Goal: Information Seeking & Learning: Find specific page/section

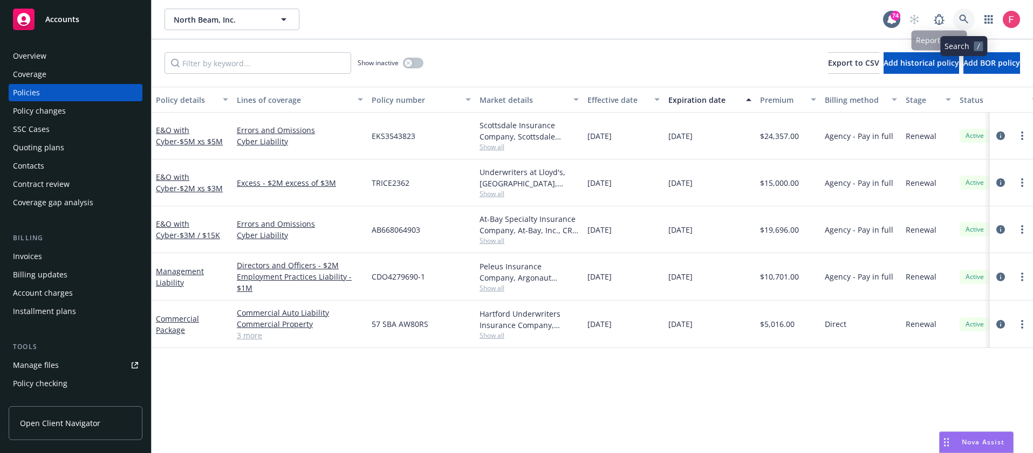
click at [953, 18] on link at bounding box center [964, 20] width 22 height 22
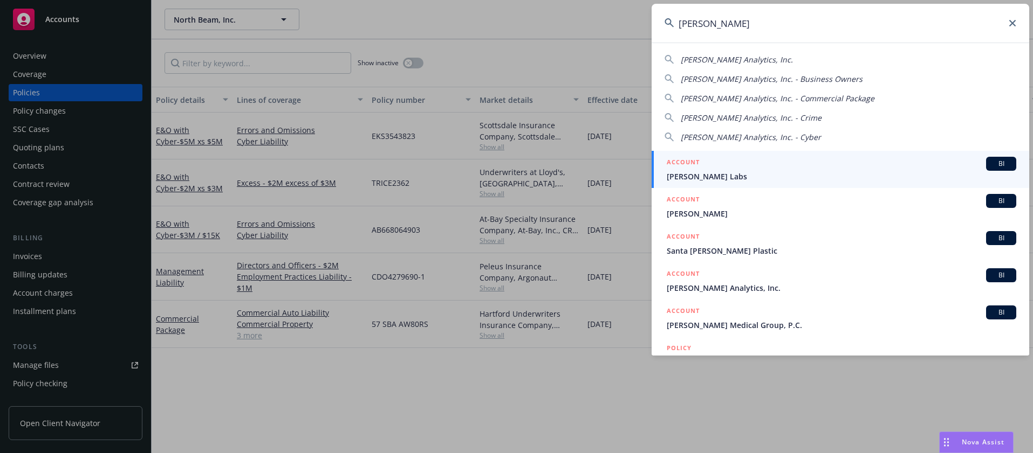
click at [720, 57] on span "[PERSON_NAME] Analytics, Inc." at bounding box center [736, 59] width 112 height 10
type input "[PERSON_NAME] Analytics, Inc."
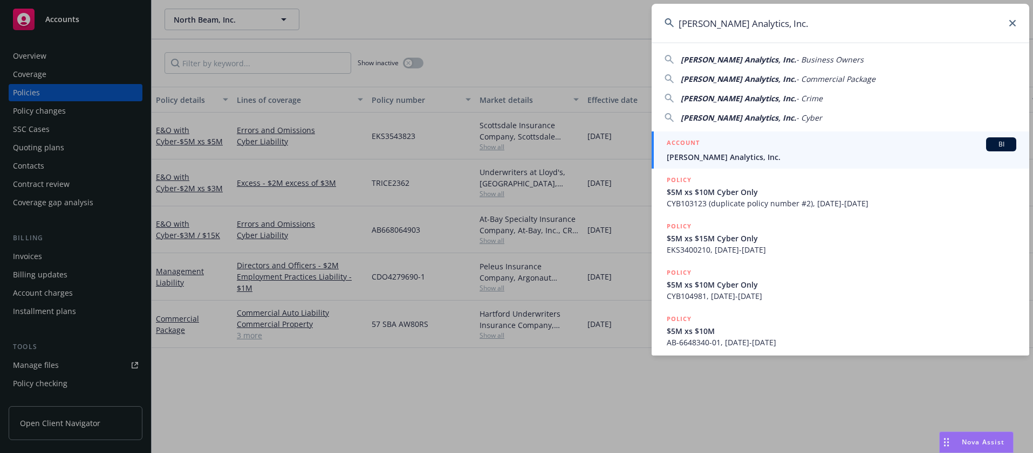
click at [782, 166] on link "ACCOUNT BI [PERSON_NAME] Analytics, Inc." at bounding box center [839, 150] width 377 height 37
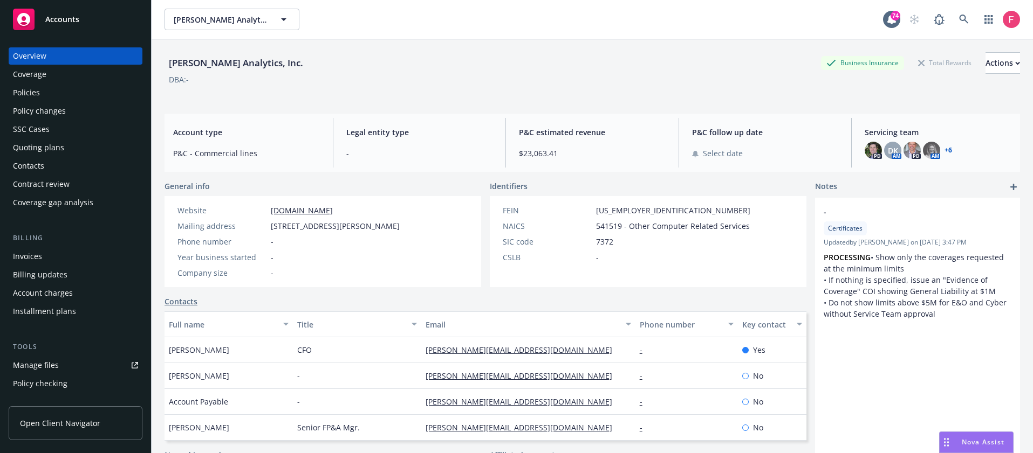
click at [59, 98] on div "Policies" at bounding box center [75, 92] width 125 height 17
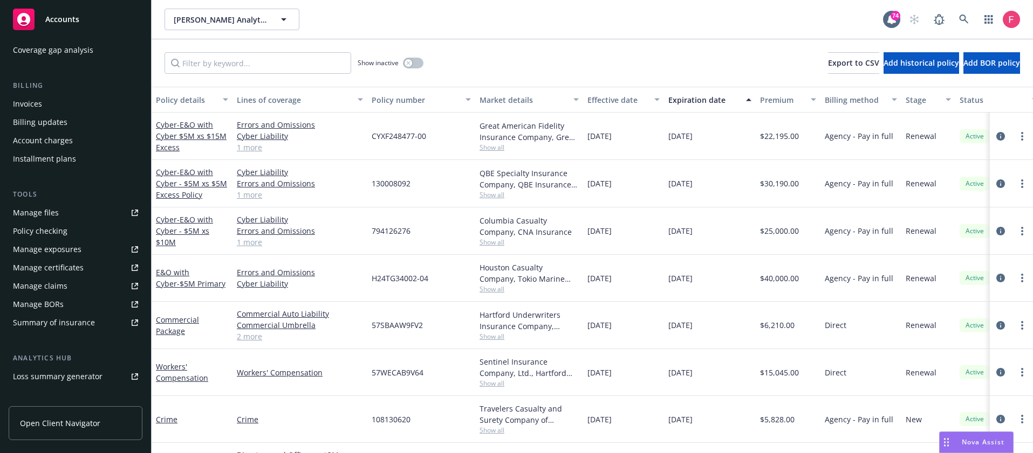
scroll to position [158, 0]
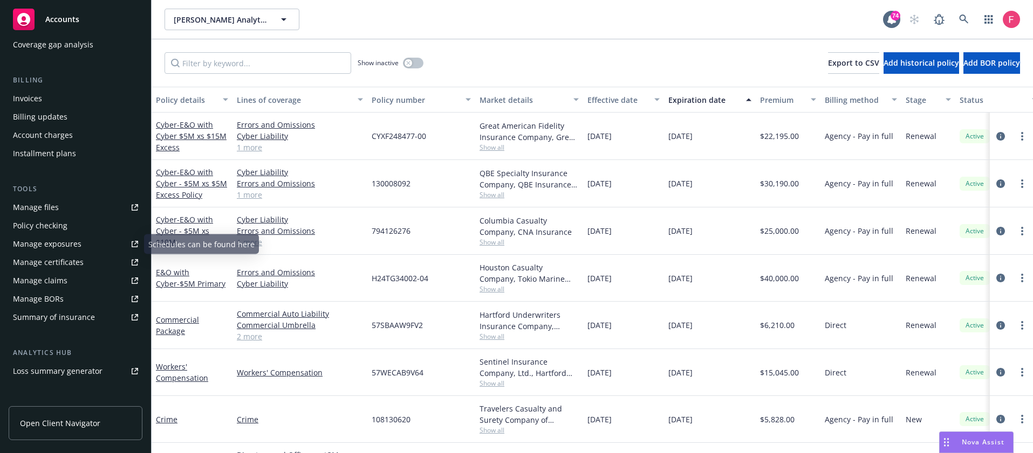
click at [58, 210] on link "Manage files" at bounding box center [76, 207] width 134 height 17
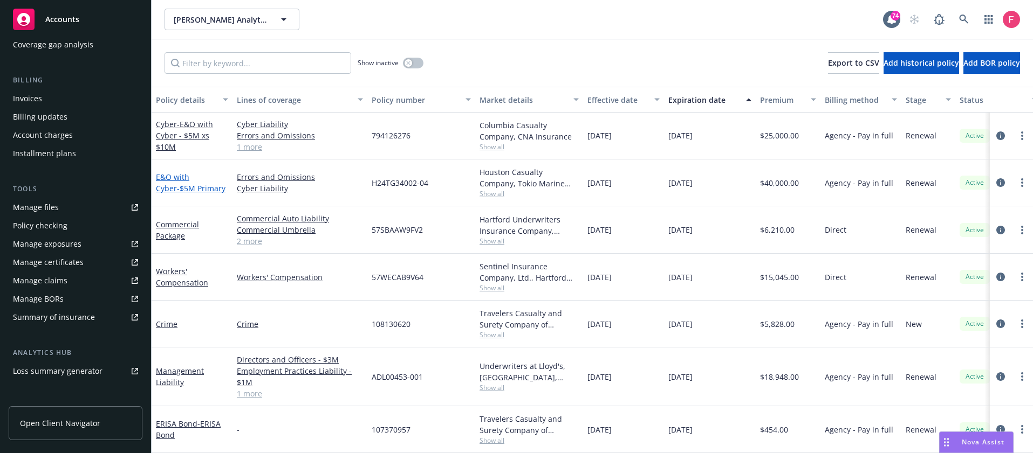
click at [194, 183] on span "- $5M Primary" at bounding box center [201, 188] width 49 height 10
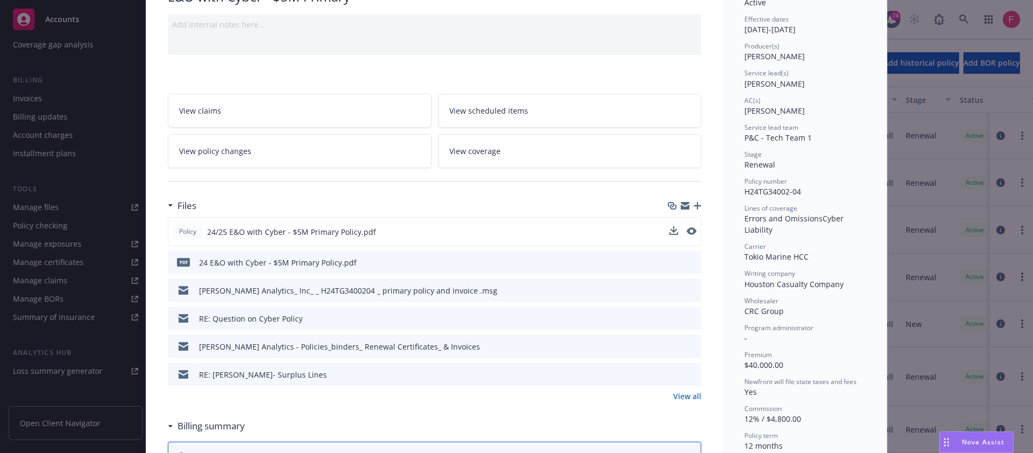
scroll to position [102, 0]
click at [690, 394] on link "View all" at bounding box center [687, 395] width 28 height 11
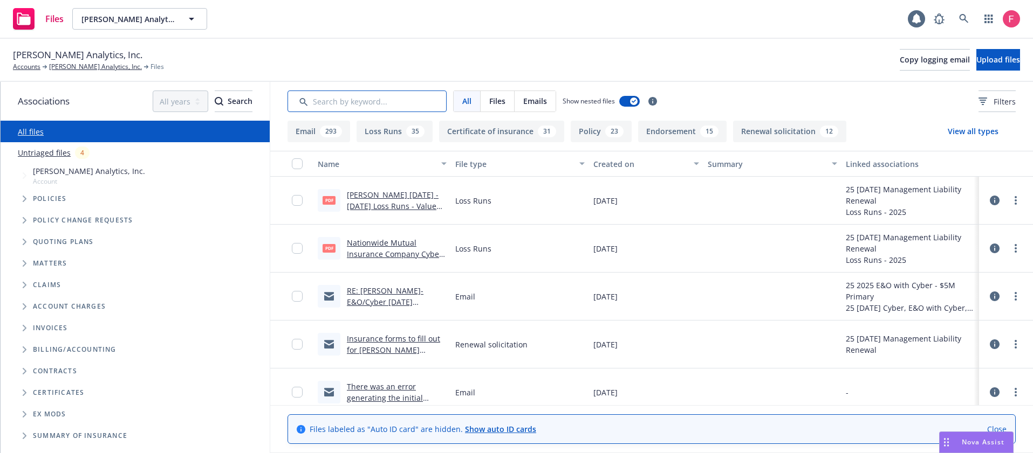
click at [366, 99] on input "Search by keyword..." at bounding box center [366, 102] width 159 height 22
click at [334, 103] on input "Search by keyword..." at bounding box center [366, 102] width 159 height 22
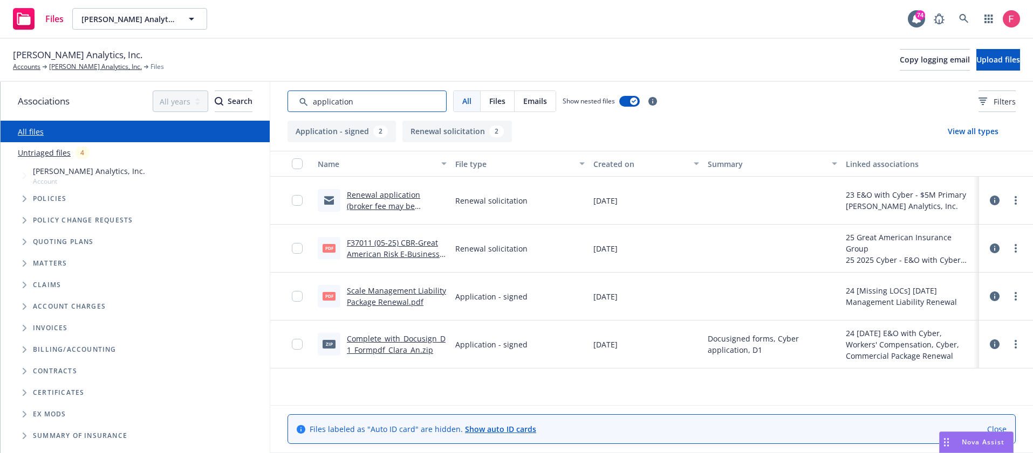
type input "application"
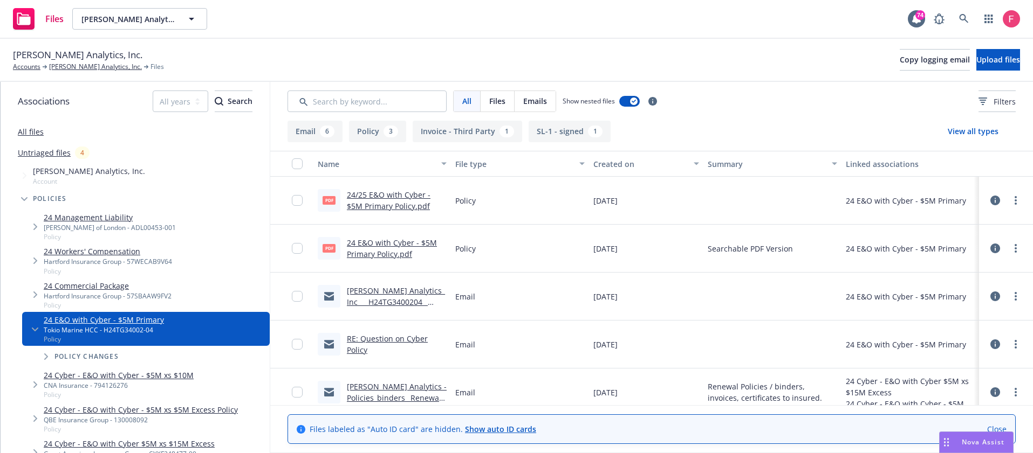
click at [389, 297] on link "Clara Analytics_ Inc_ _ H24TG3400204 _ primary policy and invoice .msg" at bounding box center [396, 308] width 98 height 44
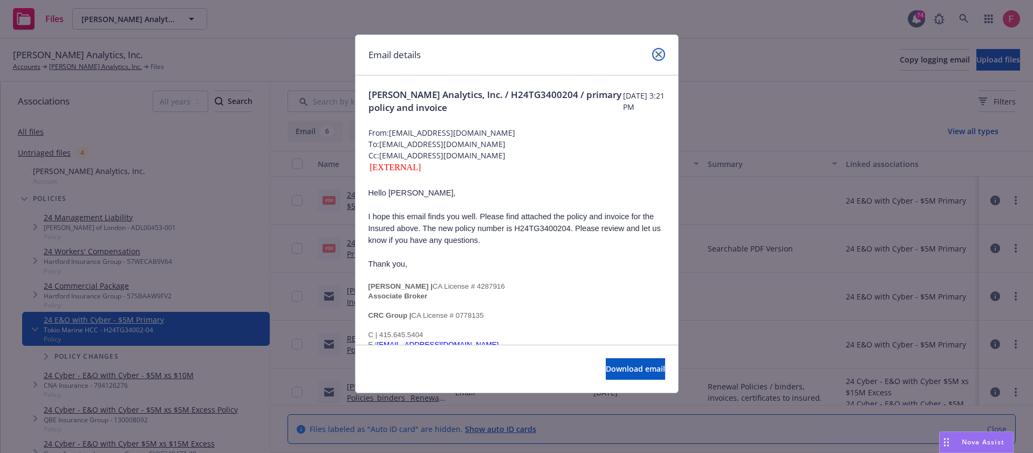
click at [657, 50] on link "close" at bounding box center [658, 54] width 13 height 13
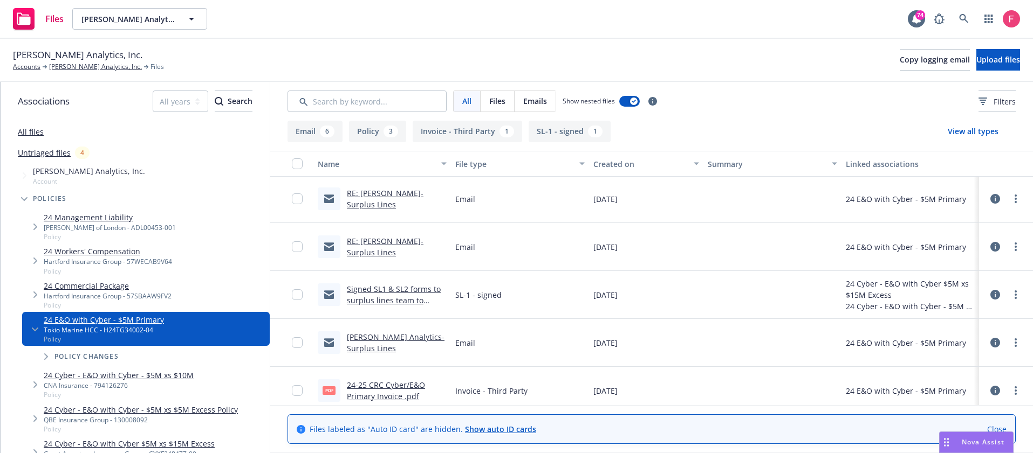
scroll to position [267, 0]
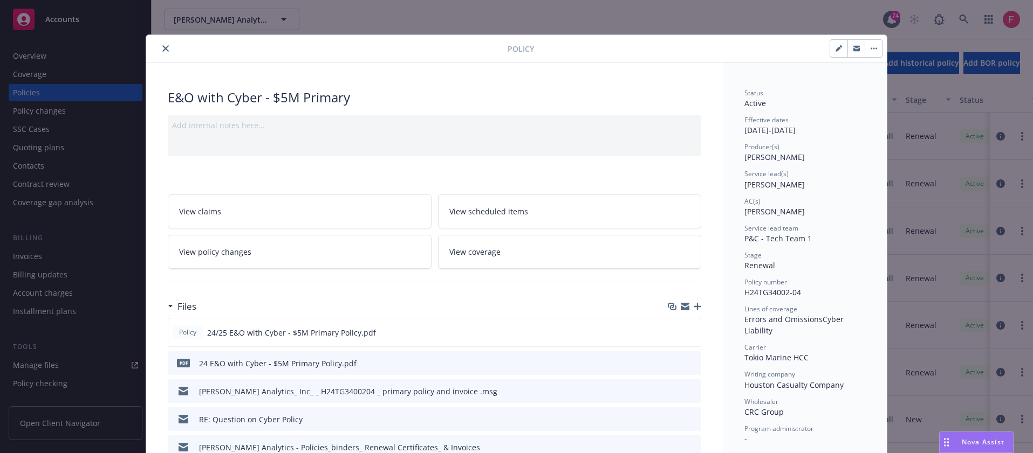
click at [159, 44] on button "close" at bounding box center [165, 48] width 13 height 13
